Goal: Transaction & Acquisition: Purchase product/service

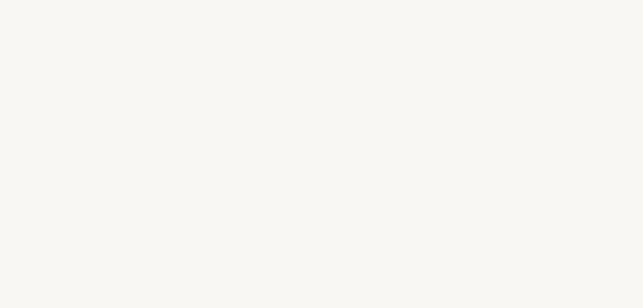
select select "ES"
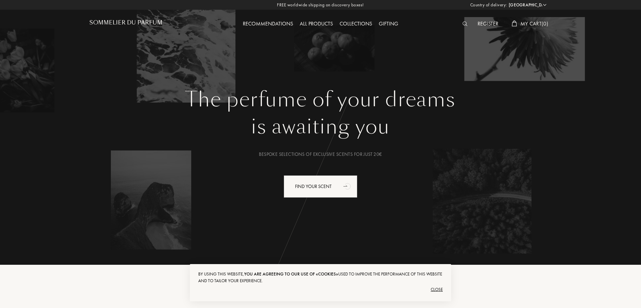
click at [314, 22] on div "All products" at bounding box center [316, 24] width 40 height 9
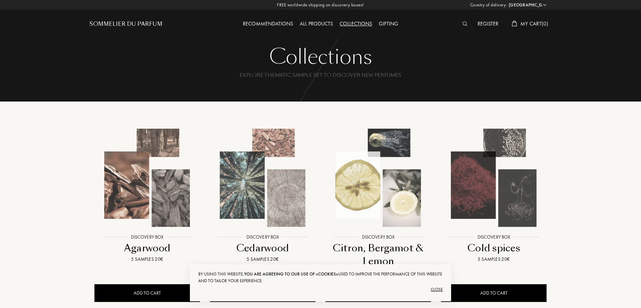
select select "ES"
click at [325, 23] on div "All products" at bounding box center [316, 24] width 40 height 9
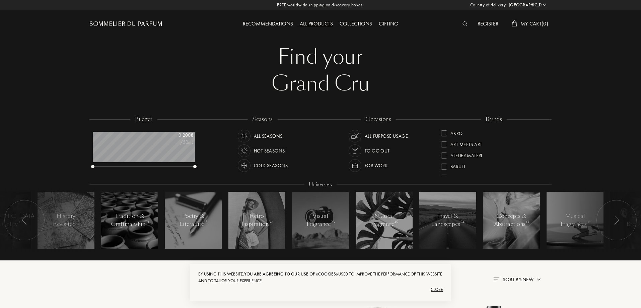
select select "ES"
click at [353, 22] on div "Collections" at bounding box center [355, 24] width 39 height 9
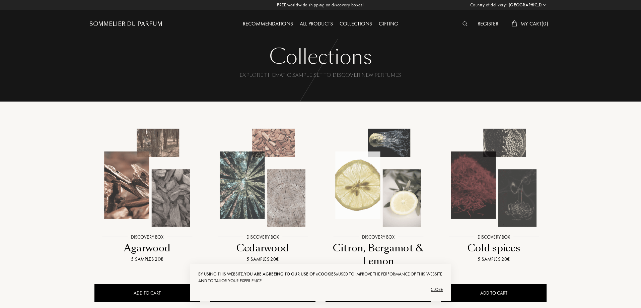
select select "ES"
click at [376, 207] on img at bounding box center [378, 178] width 104 height 104
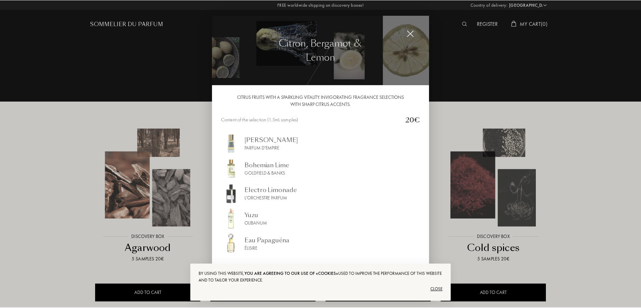
scroll to position [0, 0]
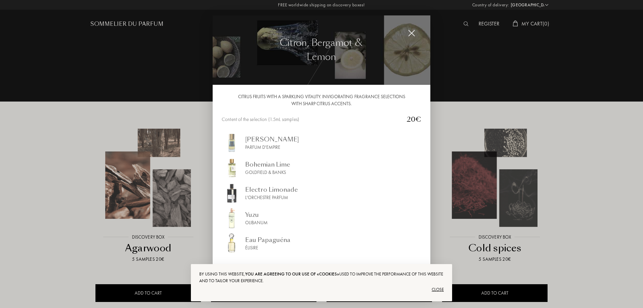
click at [44, 159] on div at bounding box center [321, 154] width 643 height 308
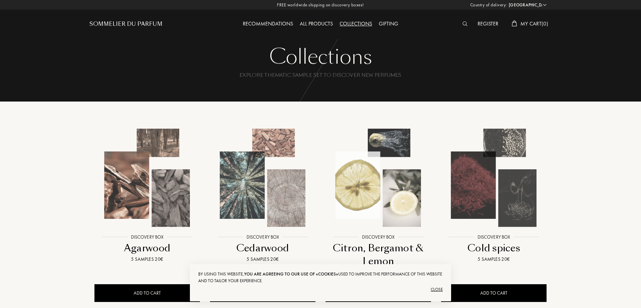
click at [494, 196] on img at bounding box center [494, 178] width 104 height 104
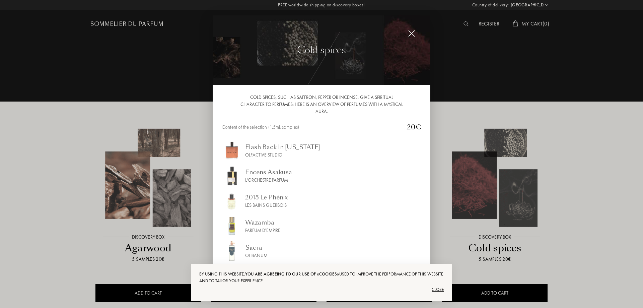
click at [582, 141] on div at bounding box center [321, 154] width 643 height 308
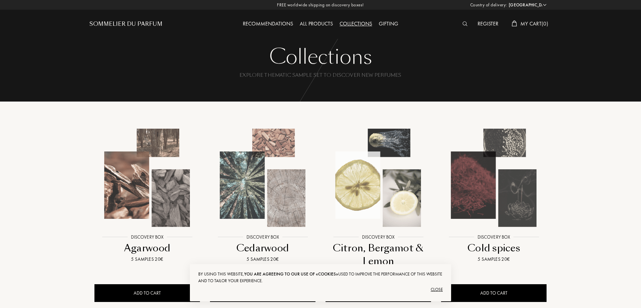
click at [258, 195] on img at bounding box center [263, 178] width 104 height 104
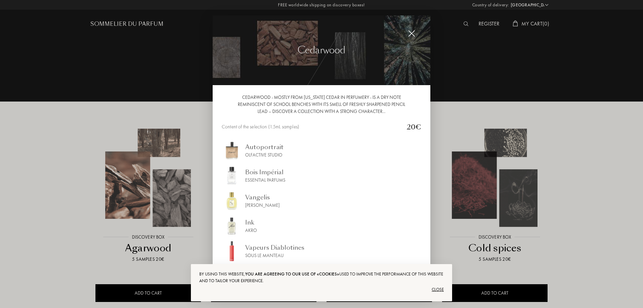
click at [146, 177] on div at bounding box center [321, 154] width 643 height 308
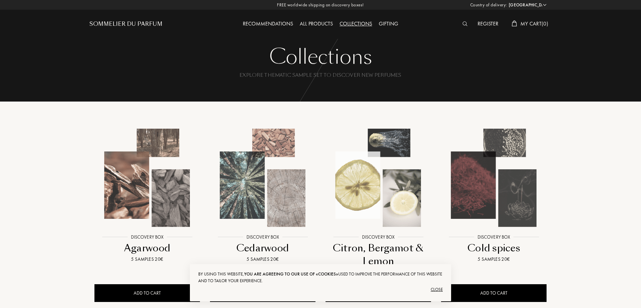
click at [146, 176] on img at bounding box center [147, 178] width 104 height 104
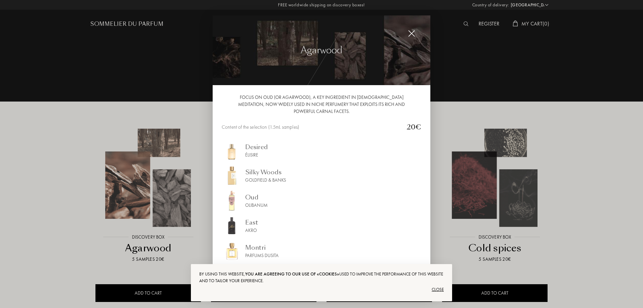
click at [149, 53] on div at bounding box center [321, 154] width 643 height 308
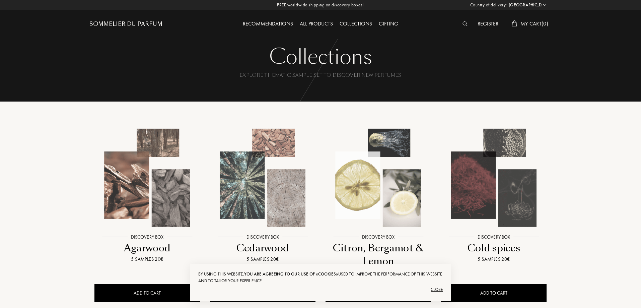
click at [275, 23] on div "Recommendations" at bounding box center [267, 24] width 57 height 9
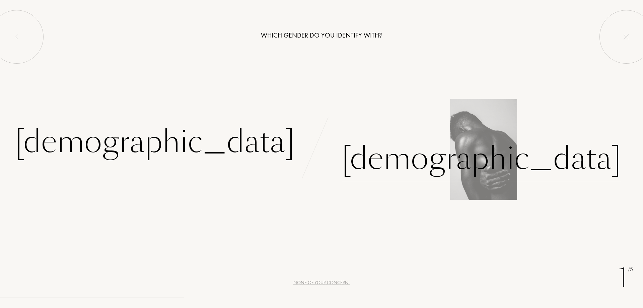
click at [363, 163] on div "[DEMOGRAPHIC_DATA]" at bounding box center [481, 158] width 280 height 45
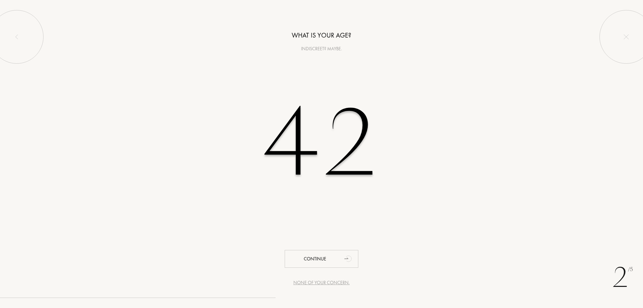
type input "42"
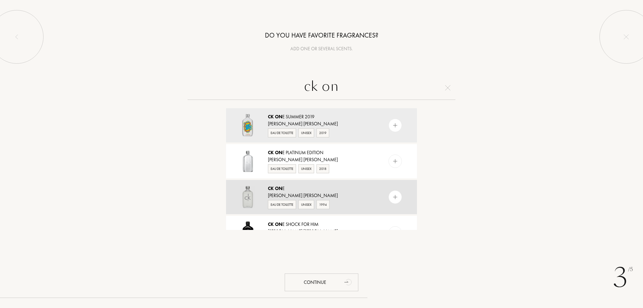
type input "ck on"
click at [282, 192] on div "[PERSON_NAME] [PERSON_NAME]" at bounding box center [321, 195] width 106 height 7
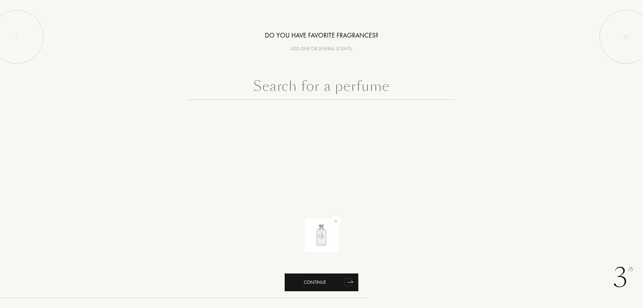
click at [306, 280] on div "Continue" at bounding box center [322, 282] width 74 height 18
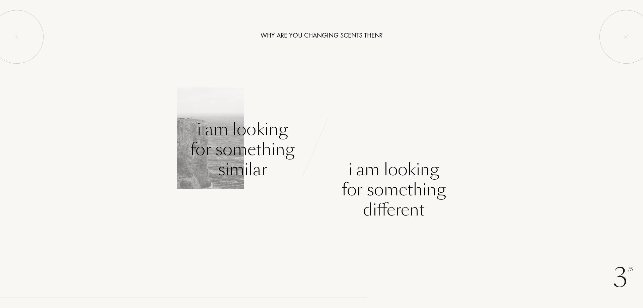
click at [241, 147] on div "I am looking for something similar" at bounding box center [242, 149] width 104 height 60
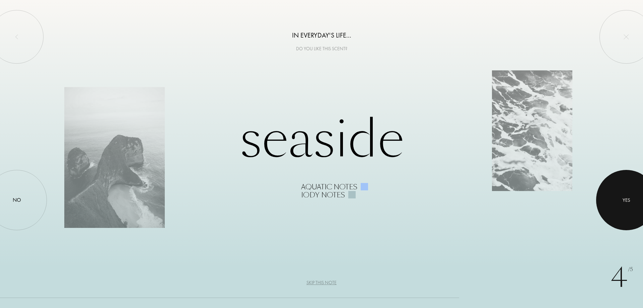
click at [623, 199] on div "Yes" at bounding box center [626, 200] width 8 height 8
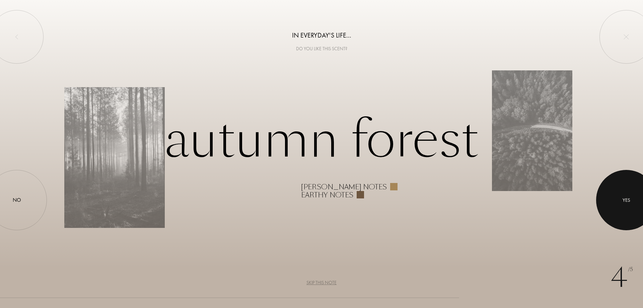
click at [625, 197] on div "Yes" at bounding box center [626, 200] width 8 height 8
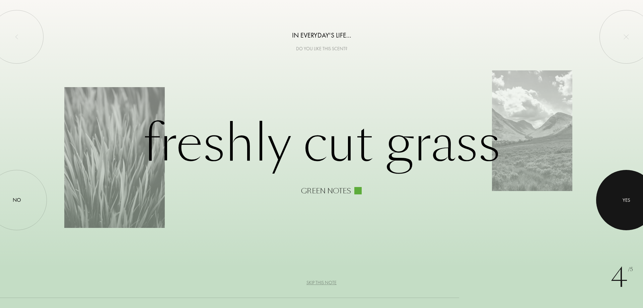
click at [639, 198] on div at bounding box center [626, 200] width 60 height 60
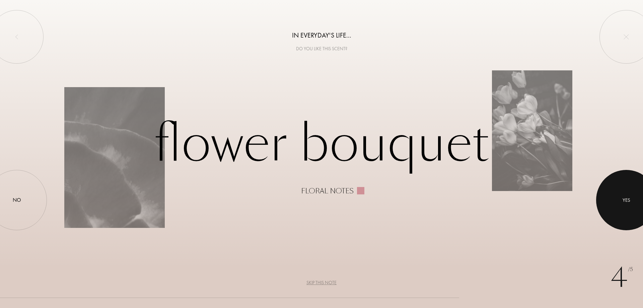
click at [639, 198] on div at bounding box center [626, 200] width 60 height 60
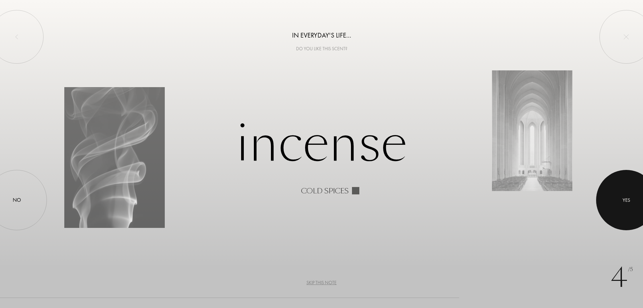
click at [639, 198] on div at bounding box center [626, 200] width 60 height 60
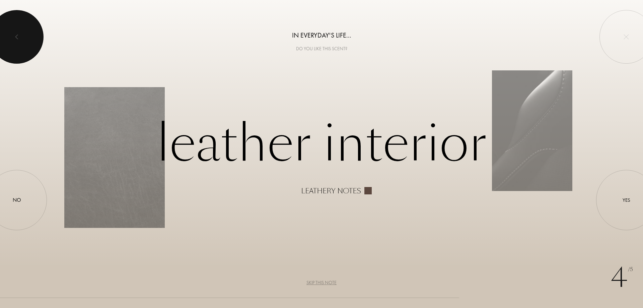
click at [23, 40] on div at bounding box center [17, 37] width 54 height 54
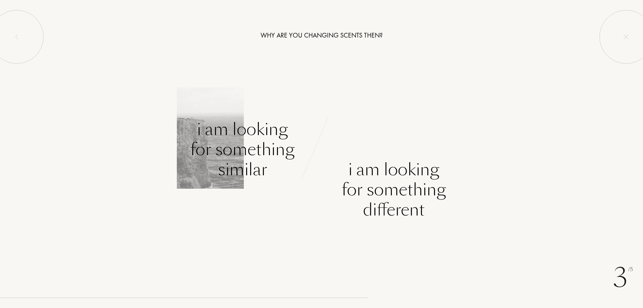
click at [244, 156] on div "I am looking for something similar" at bounding box center [242, 149] width 104 height 60
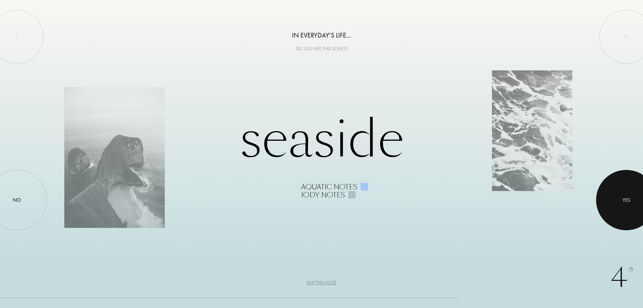
click at [627, 212] on div at bounding box center [626, 200] width 60 height 60
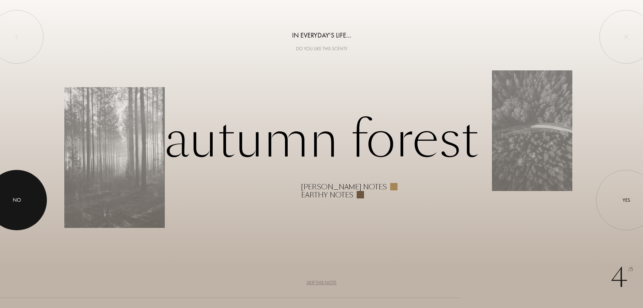
click at [11, 200] on div at bounding box center [17, 200] width 60 height 60
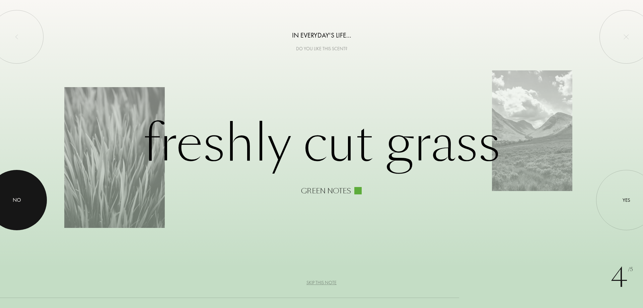
click at [23, 204] on div at bounding box center [17, 200] width 60 height 60
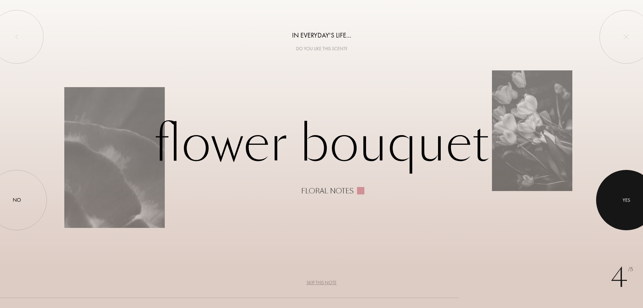
click at [621, 199] on div at bounding box center [626, 200] width 60 height 60
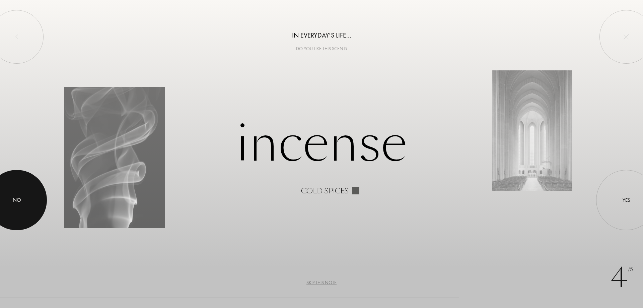
click at [10, 208] on div at bounding box center [17, 200] width 60 height 60
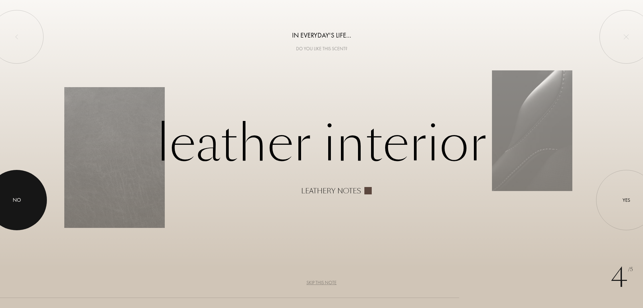
click at [10, 203] on div at bounding box center [17, 200] width 60 height 60
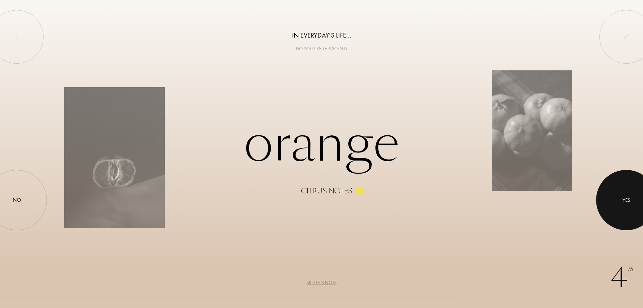
click at [642, 207] on div at bounding box center [626, 200] width 60 height 60
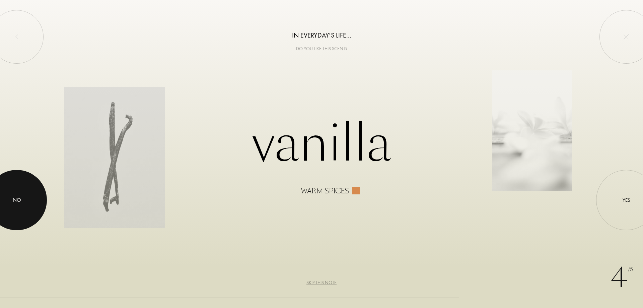
click at [13, 196] on div "No" at bounding box center [17, 200] width 8 height 8
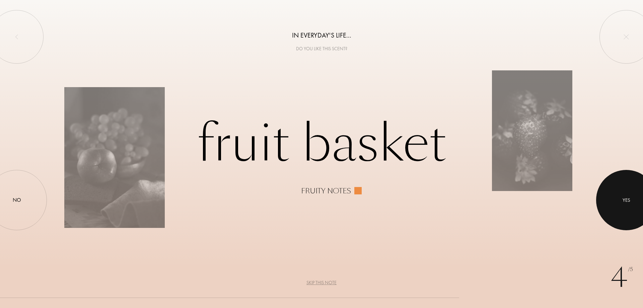
click at [639, 205] on div at bounding box center [626, 200] width 60 height 60
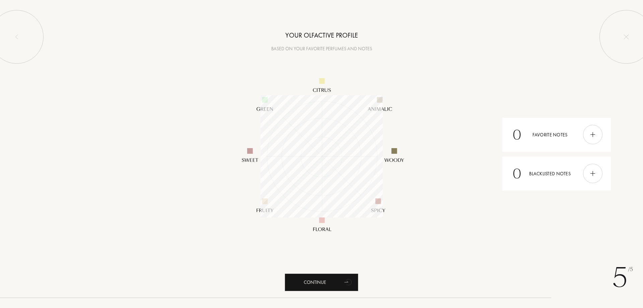
scroll to position [122, 122]
click at [326, 280] on div "Continue" at bounding box center [322, 282] width 74 height 18
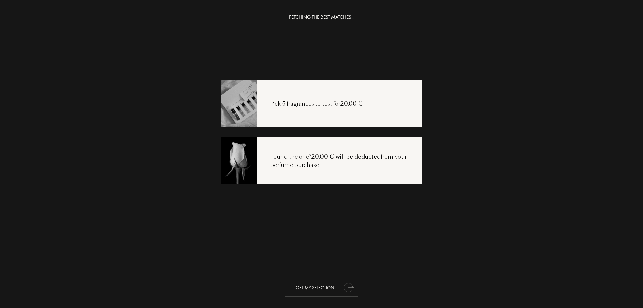
click at [319, 286] on div "Get my selection" at bounding box center [322, 288] width 74 height 18
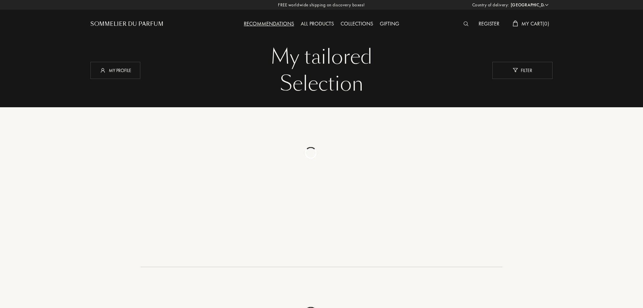
select select "ES"
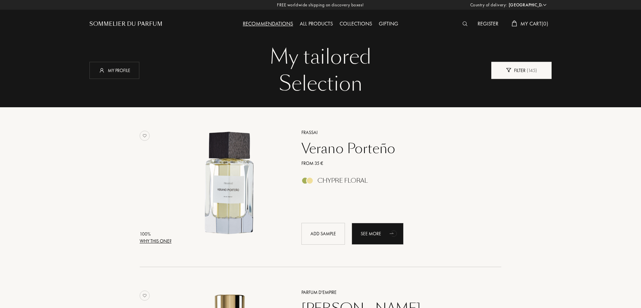
click at [526, 67] on span "( 145 )" at bounding box center [530, 70] width 11 height 6
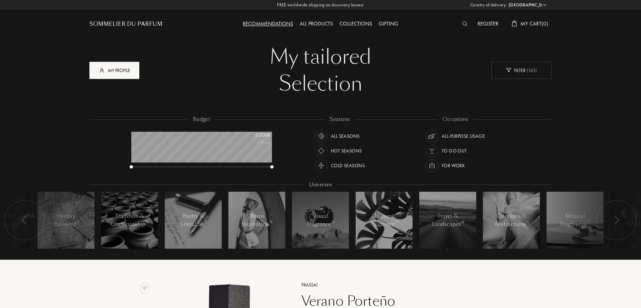
click at [117, 67] on div "My profile" at bounding box center [114, 70] width 50 height 17
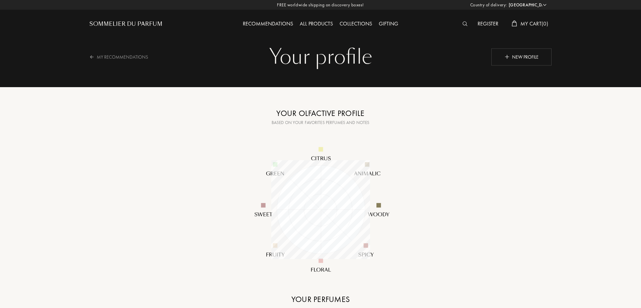
select select "ES"
click at [119, 58] on div "My Recommendations" at bounding box center [122, 57] width 67 height 16
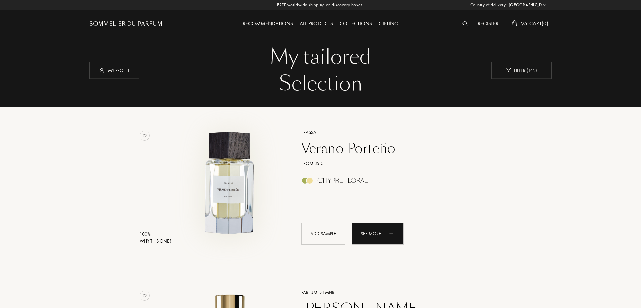
select select "ES"
click at [322, 232] on div "Add sample" at bounding box center [323, 234] width 44 height 22
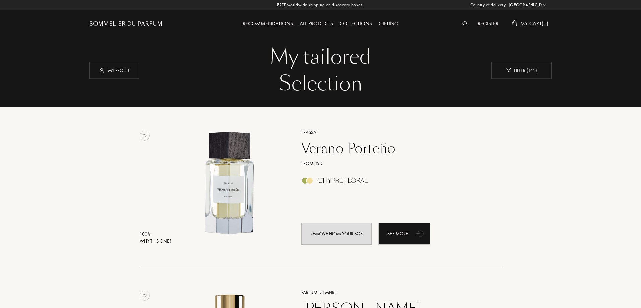
click at [536, 21] on span "My Cart ( 1 )" at bounding box center [534, 23] width 28 height 7
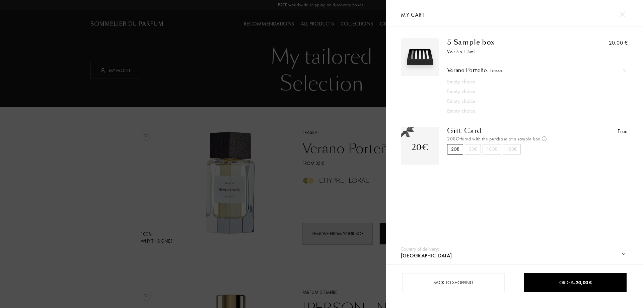
click at [76, 169] on div at bounding box center [193, 154] width 386 height 308
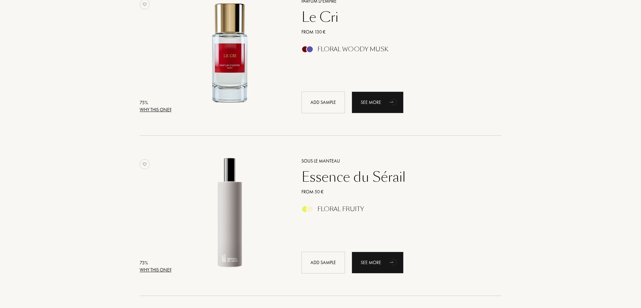
scroll to position [803, 0]
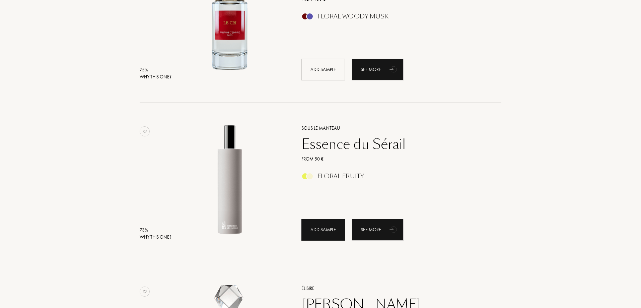
click at [317, 230] on div "Add sample" at bounding box center [323, 230] width 44 height 22
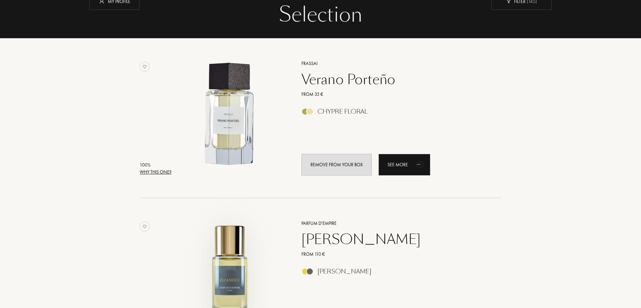
scroll to position [0, 0]
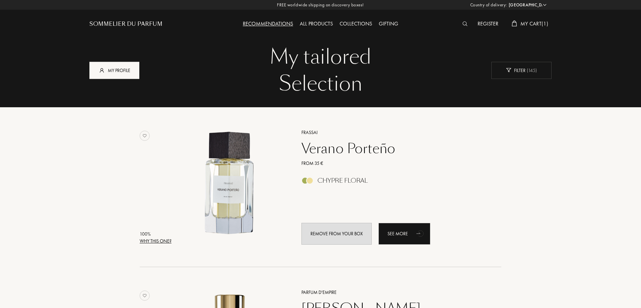
click at [123, 65] on div "My profile" at bounding box center [114, 70] width 50 height 17
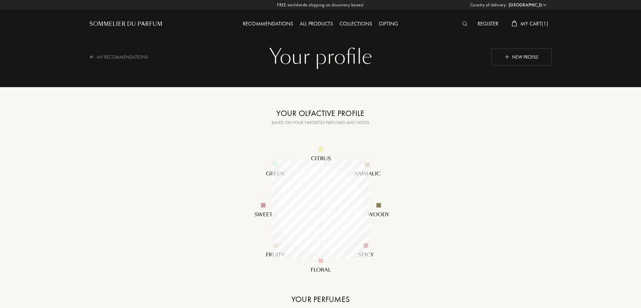
select select "ES"
click at [528, 58] on div "New profile" at bounding box center [521, 56] width 60 height 17
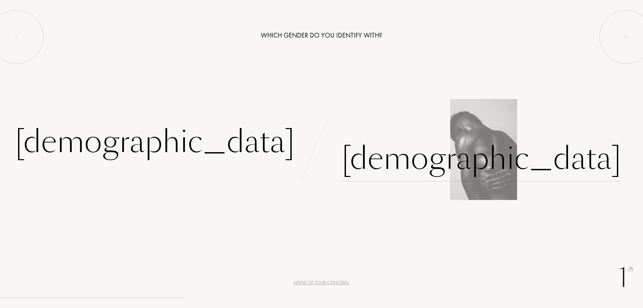
click at [389, 160] on div "Male" at bounding box center [481, 158] width 280 height 45
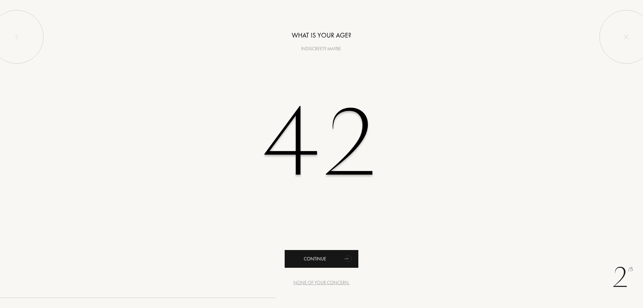
type input "42"
click at [326, 258] on div "Continue" at bounding box center [322, 259] width 74 height 18
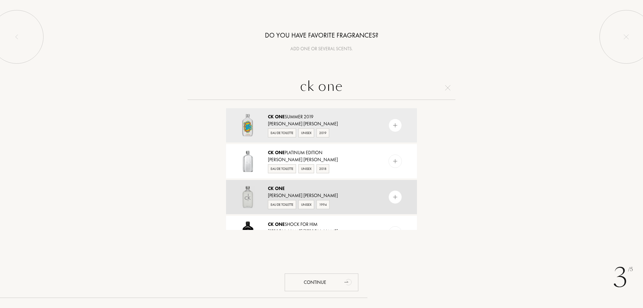
type input "ck one"
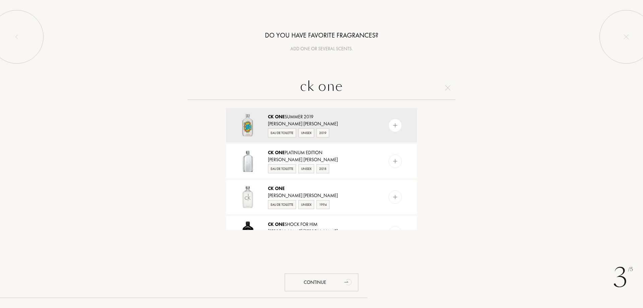
click at [274, 194] on div "[PERSON_NAME] [PERSON_NAME]" at bounding box center [321, 195] width 106 height 7
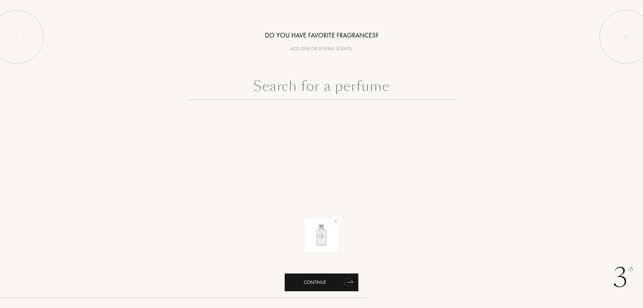
click at [316, 283] on div "Continue" at bounding box center [322, 282] width 74 height 18
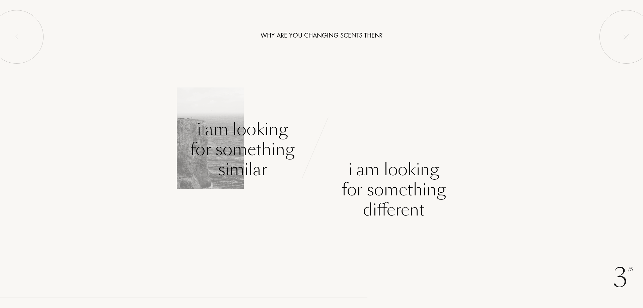
click at [263, 135] on div "I am looking for something similar" at bounding box center [242, 149] width 104 height 60
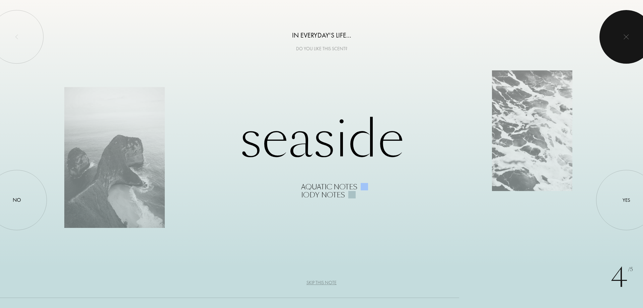
click at [634, 42] on div at bounding box center [626, 37] width 54 height 54
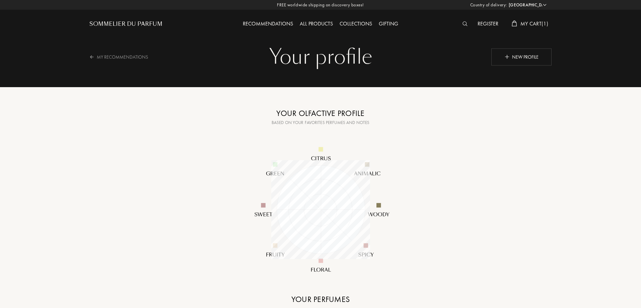
select select "ES"
click at [127, 58] on div "My Recommendations" at bounding box center [122, 57] width 67 height 16
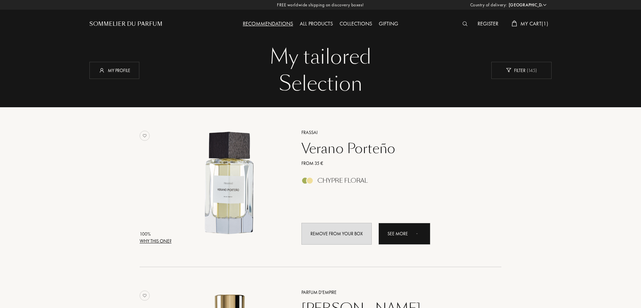
select select "ES"
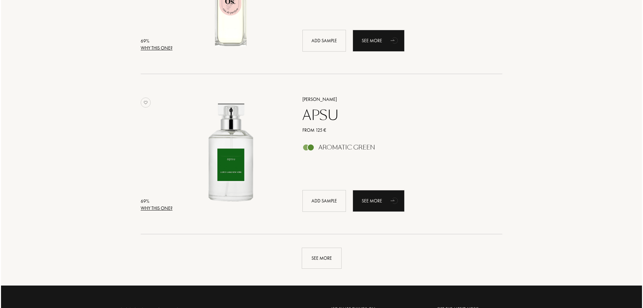
scroll to position [1473, 0]
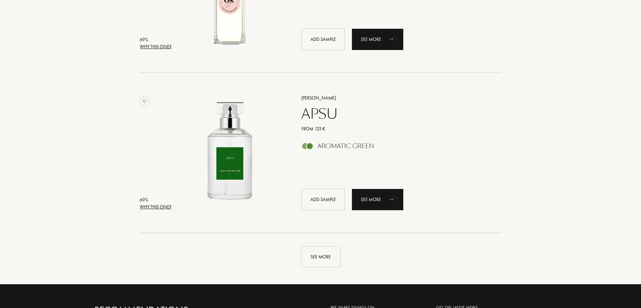
click at [154, 205] on div "Why this one?" at bounding box center [156, 206] width 32 height 7
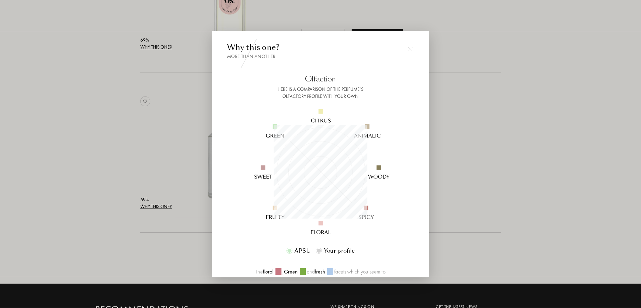
scroll to position [94, 94]
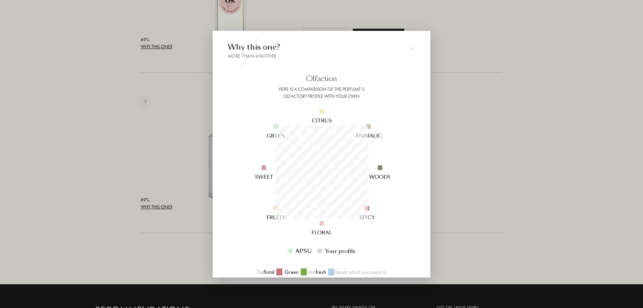
click at [414, 47] on div at bounding box center [411, 48] width 13 height 13
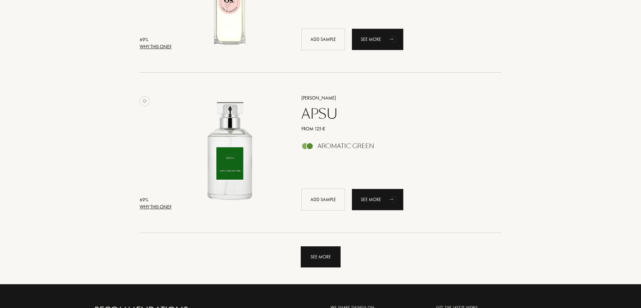
click at [321, 258] on div "See more" at bounding box center [321, 256] width 40 height 21
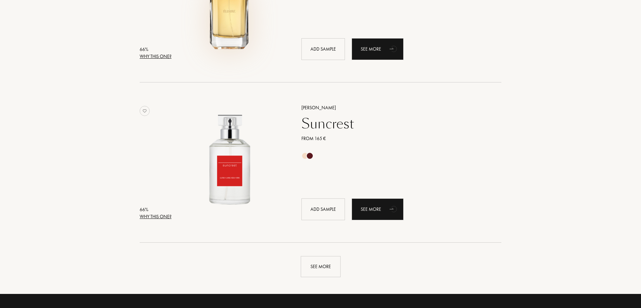
scroll to position [3080, 0]
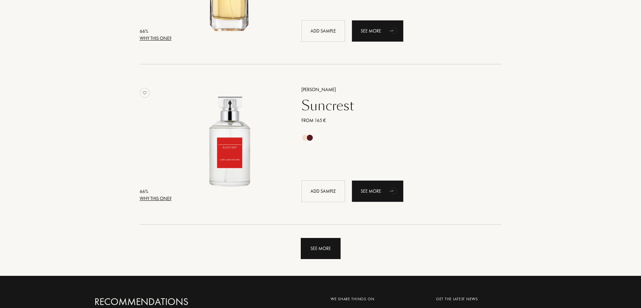
click at [322, 249] on div "See more" at bounding box center [321, 248] width 40 height 21
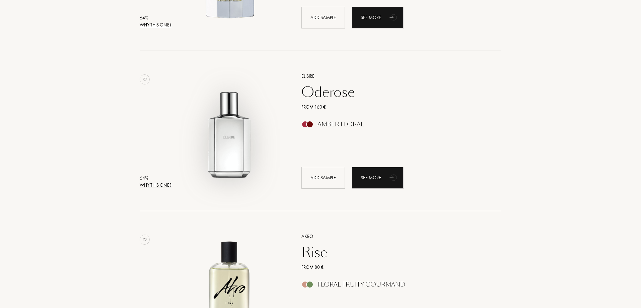
scroll to position [4151, 0]
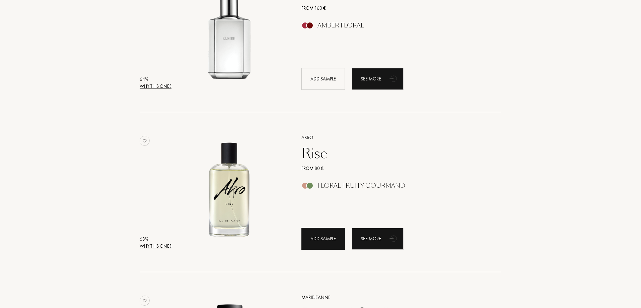
click at [324, 239] on div "Add sample" at bounding box center [323, 239] width 44 height 22
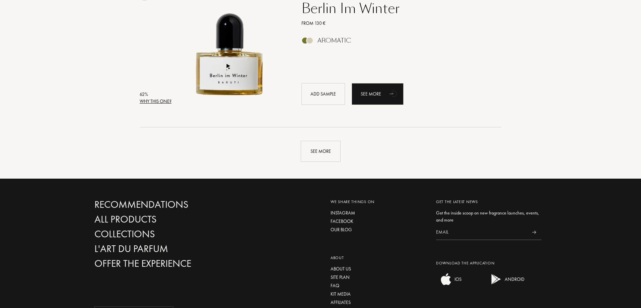
scroll to position [4776, 0]
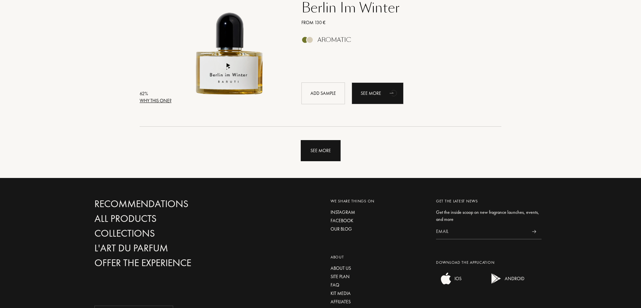
click at [335, 150] on div "See more" at bounding box center [321, 150] width 40 height 21
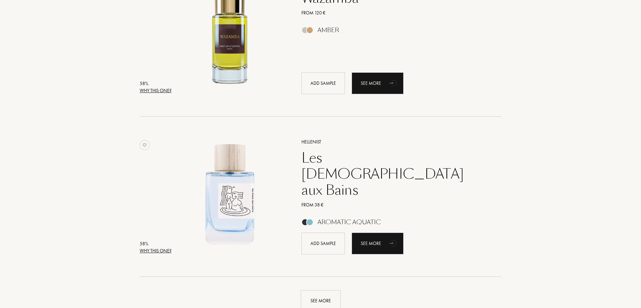
scroll to position [6294, 0]
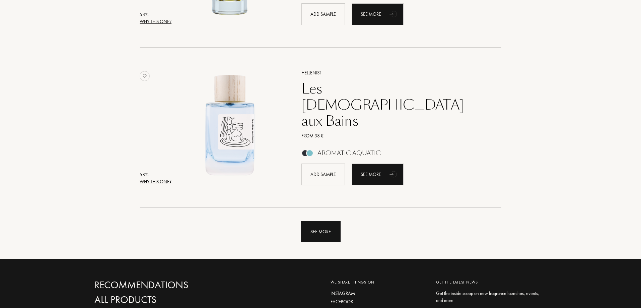
click at [325, 232] on div "See more" at bounding box center [321, 231] width 40 height 21
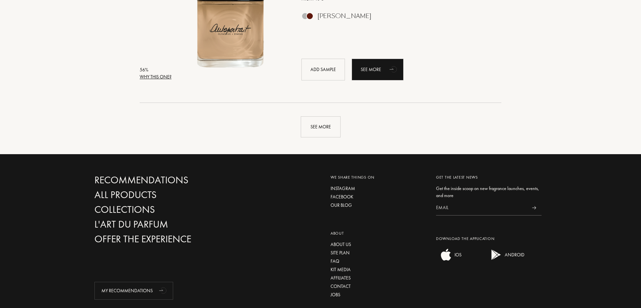
scroll to position [8035, 0]
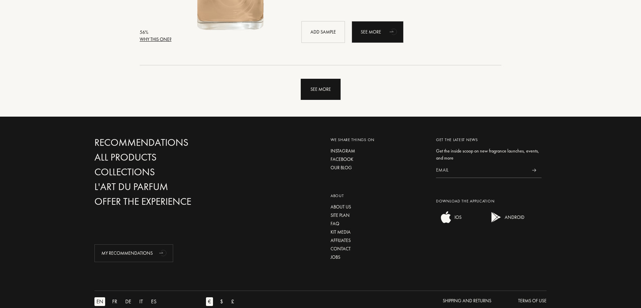
click at [325, 85] on div "See more" at bounding box center [321, 89] width 40 height 21
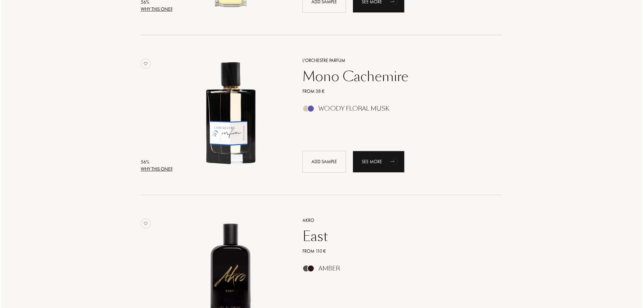
scroll to position [0, 0]
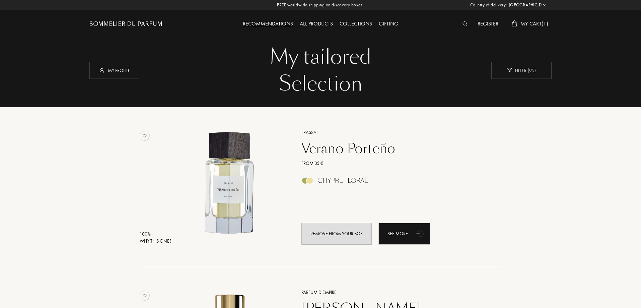
click at [466, 22] on div at bounding box center [466, 24] width 15 height 9
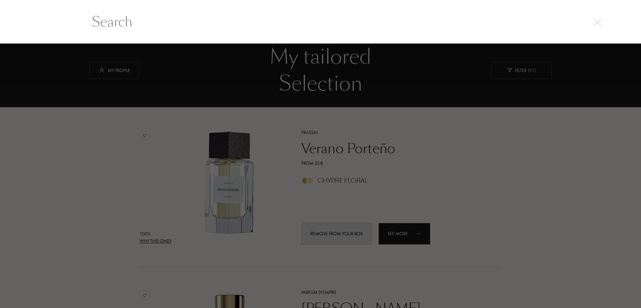
scroll to position [0, 0]
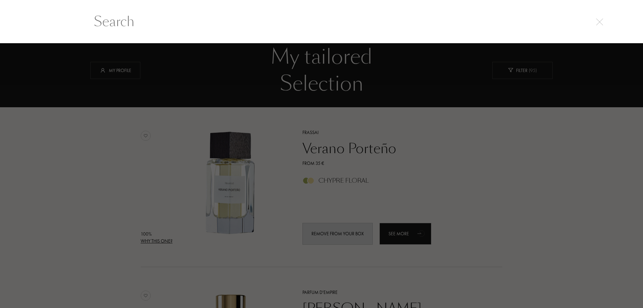
click at [166, 32] on div at bounding box center [321, 22] width 643 height 44
click at [125, 19] on input "text" at bounding box center [321, 21] width 482 height 20
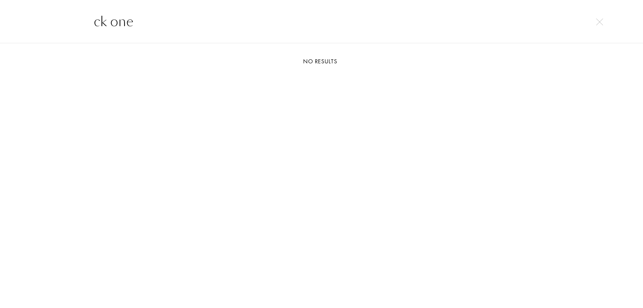
type input "ck one"
click at [598, 21] on img at bounding box center [599, 21] width 7 height 7
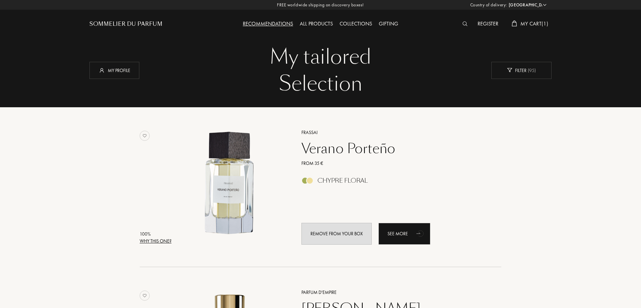
click at [326, 22] on div "All products" at bounding box center [316, 24] width 40 height 9
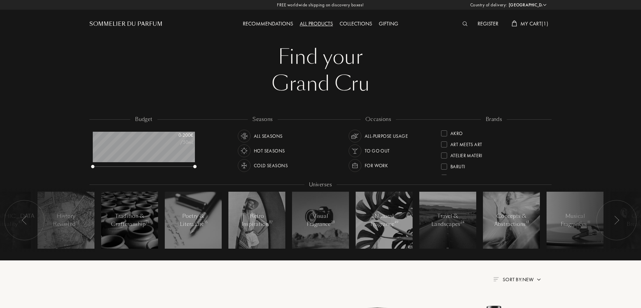
select select "ES"
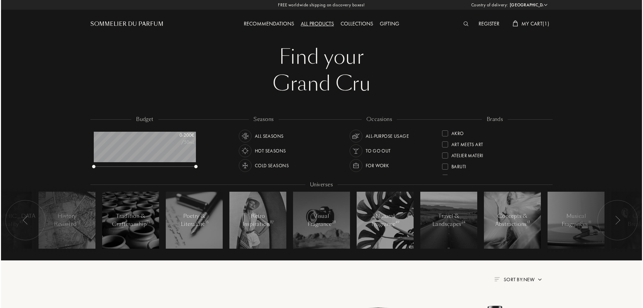
scroll to position [33, 102]
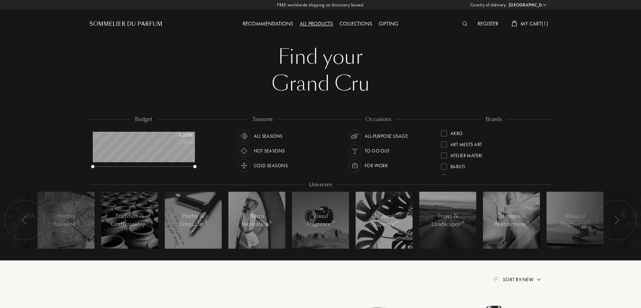
click at [460, 25] on div at bounding box center [466, 24] width 15 height 9
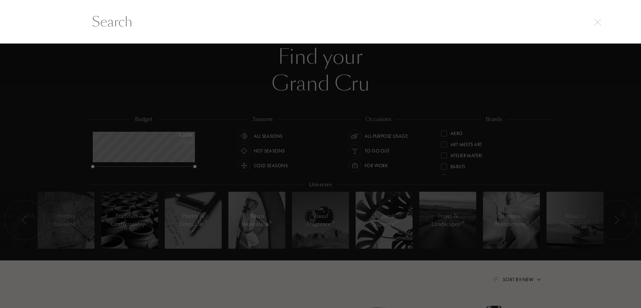
scroll to position [0, 0]
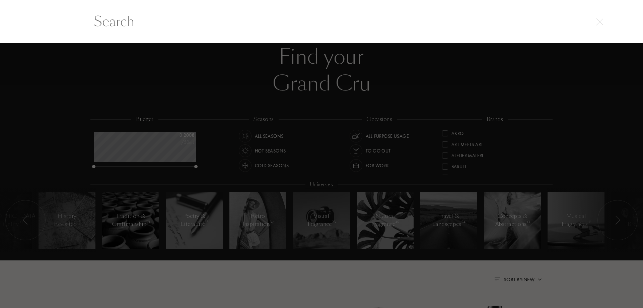
click at [296, 28] on input "text" at bounding box center [321, 21] width 482 height 20
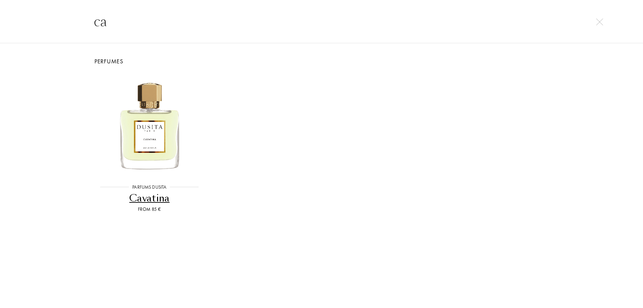
type input "c"
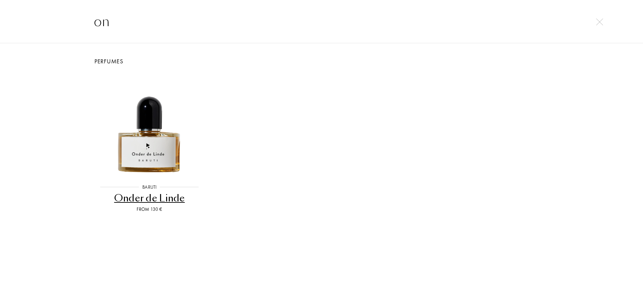
type input "o"
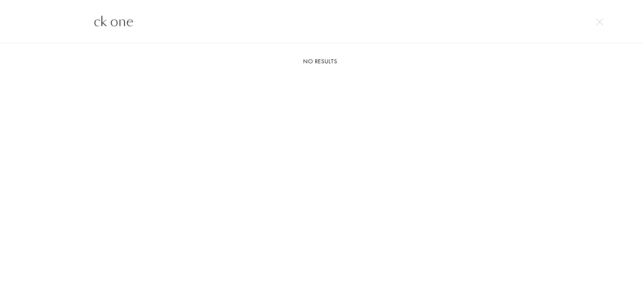
type input "ck one"
click at [597, 16] on div "ck one" at bounding box center [321, 22] width 643 height 44
click at [598, 21] on img at bounding box center [599, 21] width 7 height 7
